Goal: Ask a question

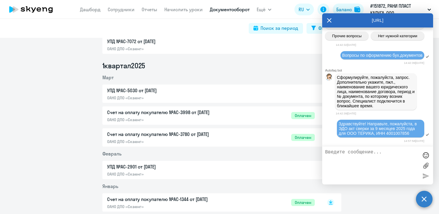
scroll to position [265, 0]
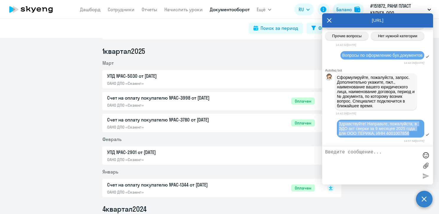
drag, startPoint x: 337, startPoint y: 122, endPoint x: 410, endPoint y: 134, distance: 73.4
click at [410, 134] on div "Здравствуйте! Направьте, пожалуйста, в ЭДО акт сверки за 9 месяцев 2025 года дл…" at bounding box center [380, 128] width 87 height 18
copy span "Здравствуйте! Направьте, пожалуйста, в ЭДО акт сверки за 9 месяцев 2025 года дл…"
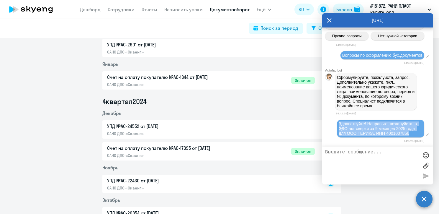
scroll to position [413, 0]
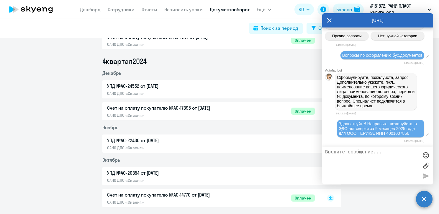
click at [342, 154] on textarea at bounding box center [371, 165] width 93 height 32
paste textarea "Здравствуйте! Направьте, пожалуйста, в ЭДО акт сверки за 9 месяцев 2025 года дл…"
type textarea "Здравствуйте! Направьте, пожалуйста, в ЭДО акт сверки за 9 месяцев 2025 года дл…"
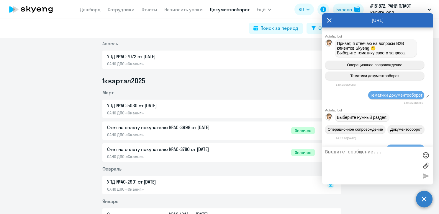
scroll to position [0, 0]
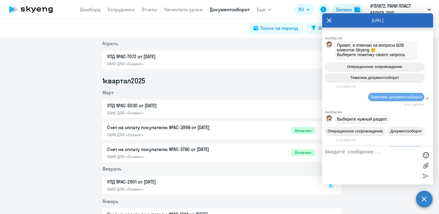
click at [425, 153] on div at bounding box center [425, 154] width 9 height 9
click at [328, 20] on icon at bounding box center [329, 20] width 5 height 14
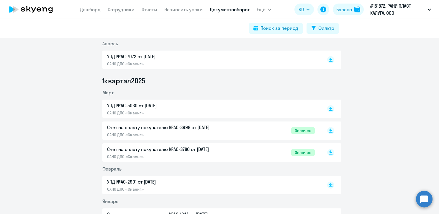
click at [426, 198] on circle at bounding box center [424, 198] width 17 height 17
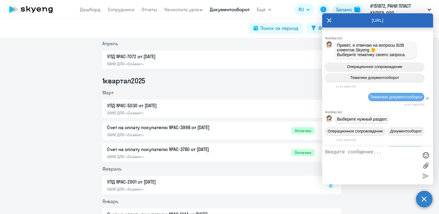
click at [220, 24] on div "Поиск за период Фильтр" at bounding box center [219, 28] width 239 height 11
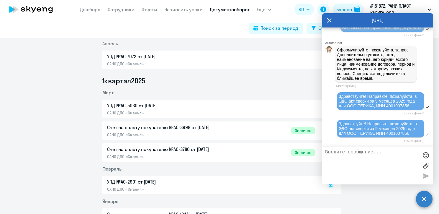
scroll to position [242, 0]
click at [329, 21] on icon at bounding box center [329, 20] width 5 height 14
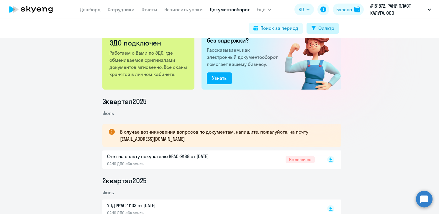
scroll to position [0, 0]
